Goal: Task Accomplishment & Management: Manage account settings

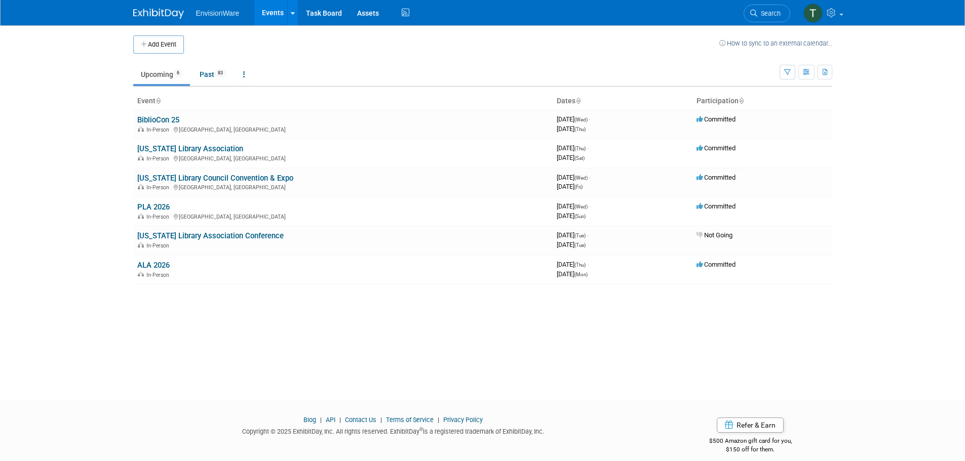
click at [192, 148] on link "[US_STATE] Library Association" at bounding box center [190, 148] width 106 height 9
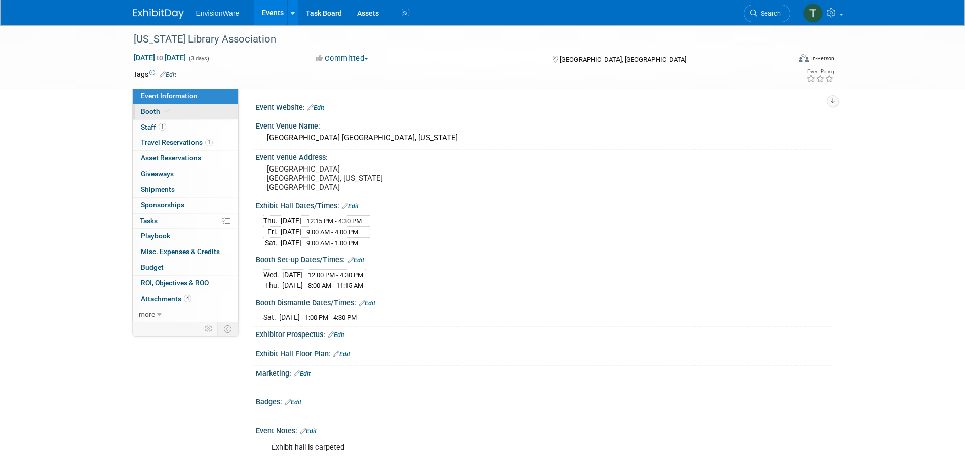
click at [155, 108] on span "Booth" at bounding box center [156, 111] width 31 height 8
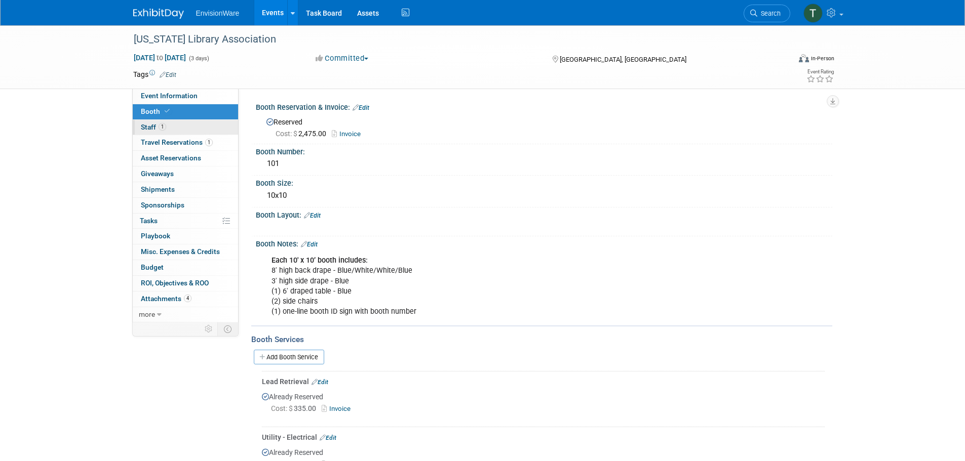
click at [192, 127] on link "1 Staff 1" at bounding box center [185, 127] width 105 height 15
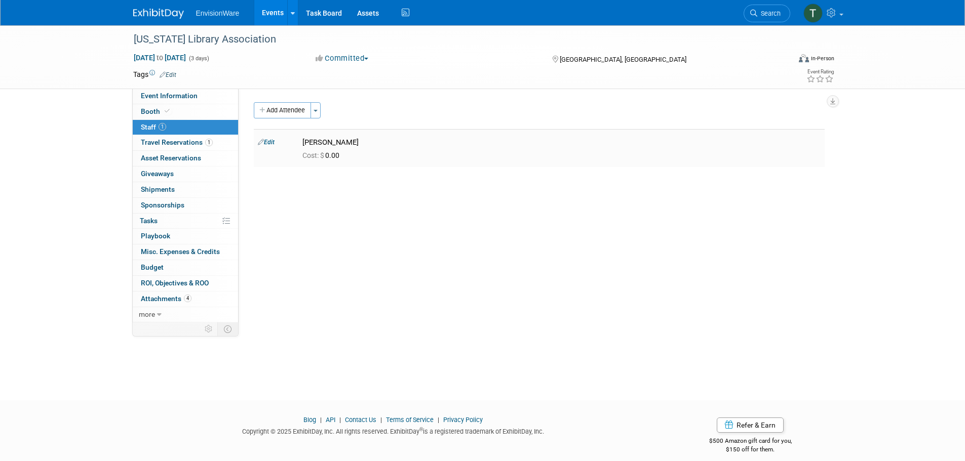
drag, startPoint x: 350, startPoint y: 140, endPoint x: 304, endPoint y: 145, distance: 46.9
click at [304, 145] on div "Rowena Zahn" at bounding box center [561, 143] width 518 height 10
copy div "Rowena Zahn"
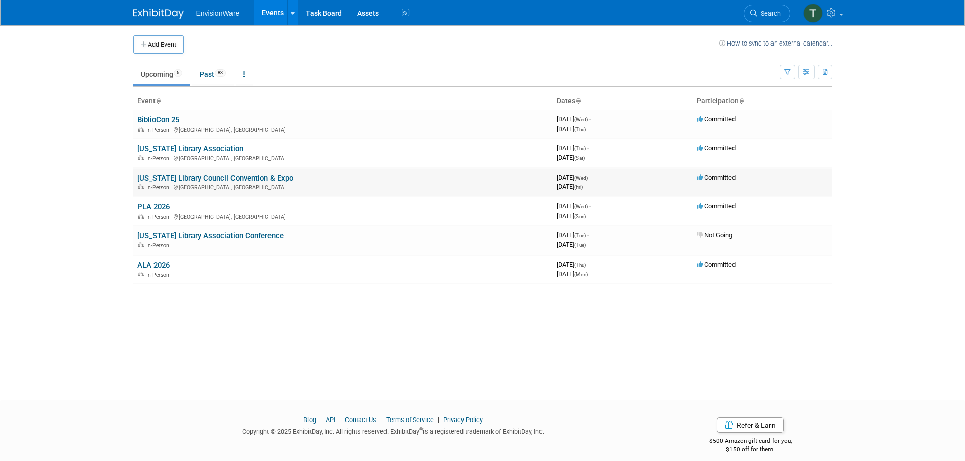
click at [815, 190] on td "Committed" at bounding box center [762, 182] width 140 height 29
